Goal: Task Accomplishment & Management: Manage account settings

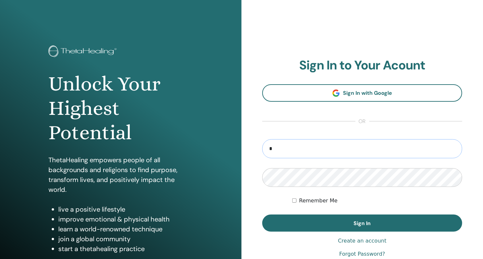
click at [293, 146] on input "*" at bounding box center [362, 148] width 200 height 19
type input "**********"
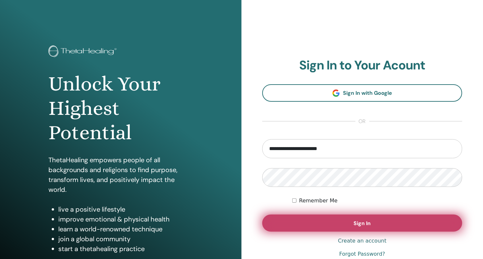
click at [315, 224] on button "Sign In" at bounding box center [362, 223] width 200 height 17
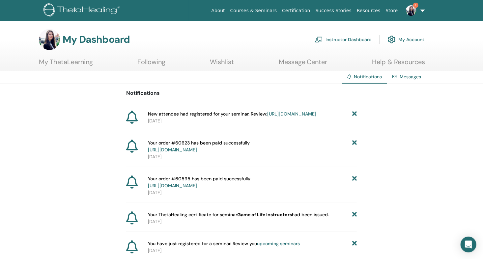
click at [355, 113] on icon at bounding box center [354, 114] width 5 height 7
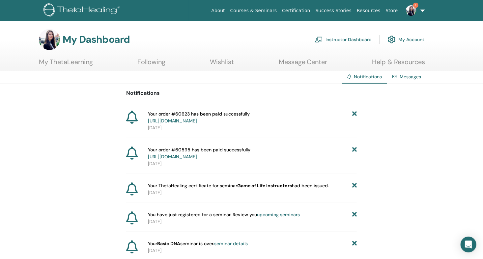
click at [338, 39] on link "Instructor Dashboard" at bounding box center [343, 39] width 57 height 15
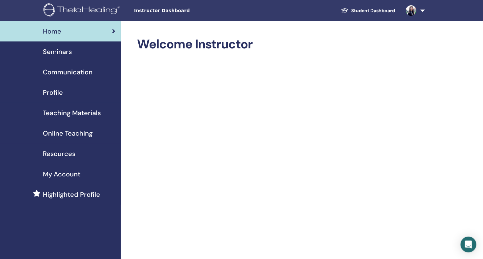
click at [59, 51] on span "Seminars" at bounding box center [57, 52] width 29 height 10
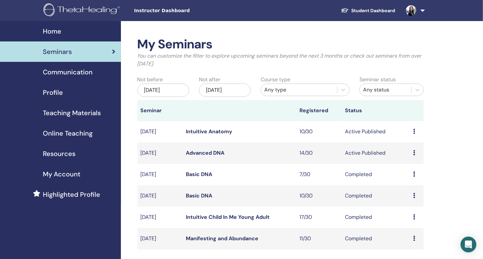
click at [210, 152] on link "Advanced DNA" at bounding box center [205, 153] width 39 height 7
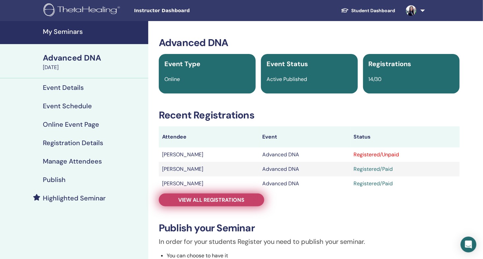
click at [222, 202] on span "View all registrations" at bounding box center [212, 200] width 66 height 7
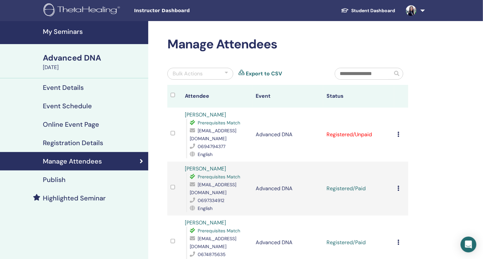
click at [399, 132] on icon at bounding box center [399, 134] width 2 height 5
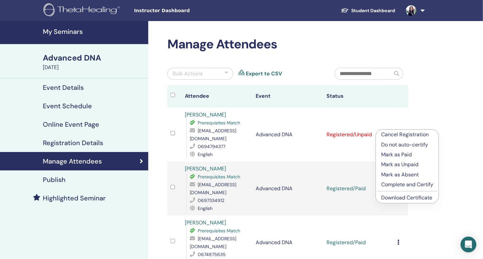
click at [396, 155] on p "Mark as Paid" at bounding box center [407, 155] width 52 height 8
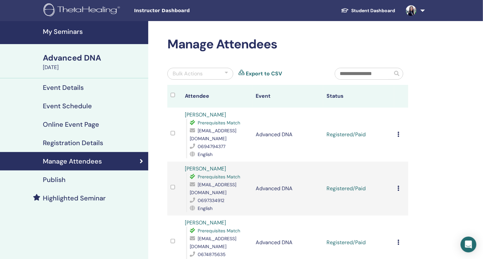
click at [72, 34] on h4 "My Seminars" at bounding box center [94, 32] width 102 height 8
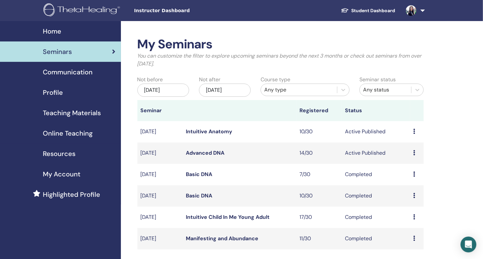
click at [56, 92] on span "Profile" at bounding box center [53, 93] width 20 height 10
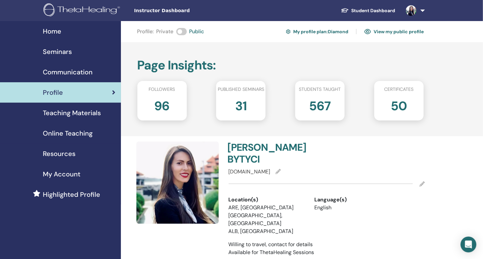
click at [414, 10] on img at bounding box center [411, 10] width 11 height 11
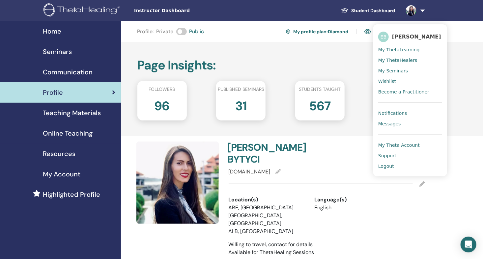
click at [388, 166] on span "Logout" at bounding box center [386, 167] width 16 height 6
